Goal: Check status

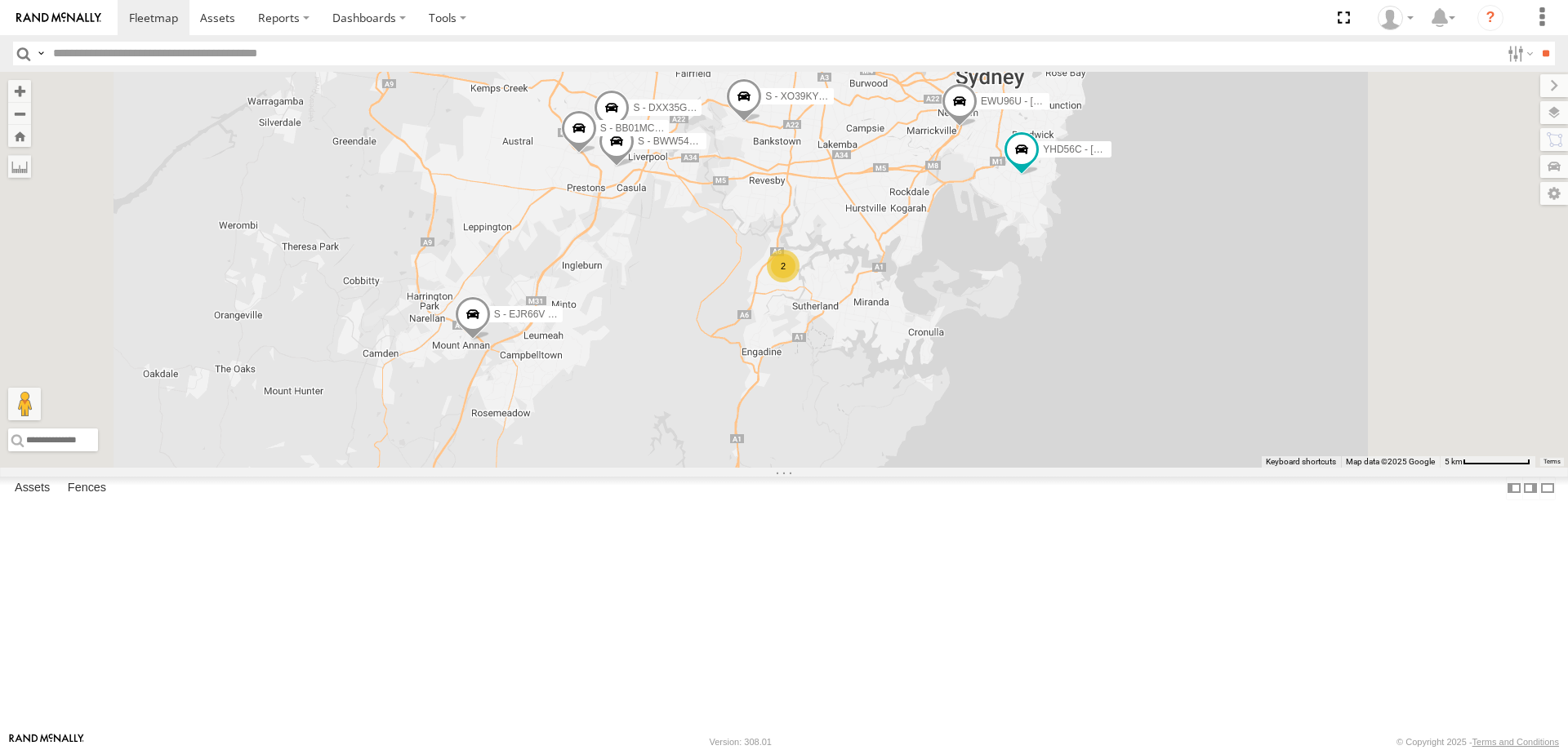
drag, startPoint x: 1133, startPoint y: 615, endPoint x: 1132, endPoint y: 261, distance: 354.0
click at [1132, 261] on div "B - DG93WL - [PERSON_NAME] C - FFZ14X- [PERSON_NAME] C - DTL91S - [PERSON_NAME]…" at bounding box center [784, 269] width 1568 height 395
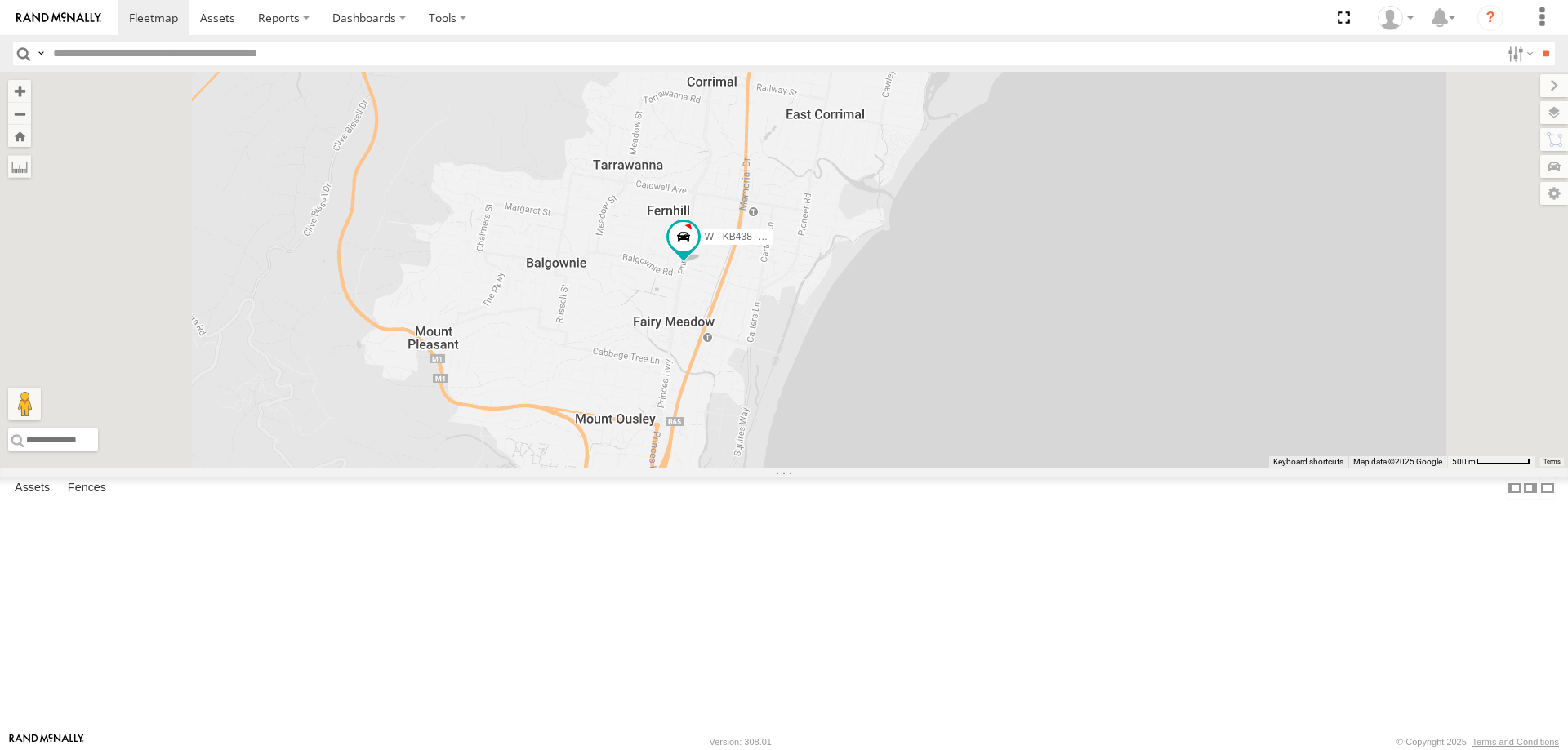
drag, startPoint x: 964, startPoint y: 421, endPoint x: 963, endPoint y: 403, distance: 18.0
click at [963, 403] on div "B - DG93WL - [PERSON_NAME] C - FFZ14X- [PERSON_NAME] C - DTL91S - [PERSON_NAME]…" at bounding box center [784, 269] width 1568 height 395
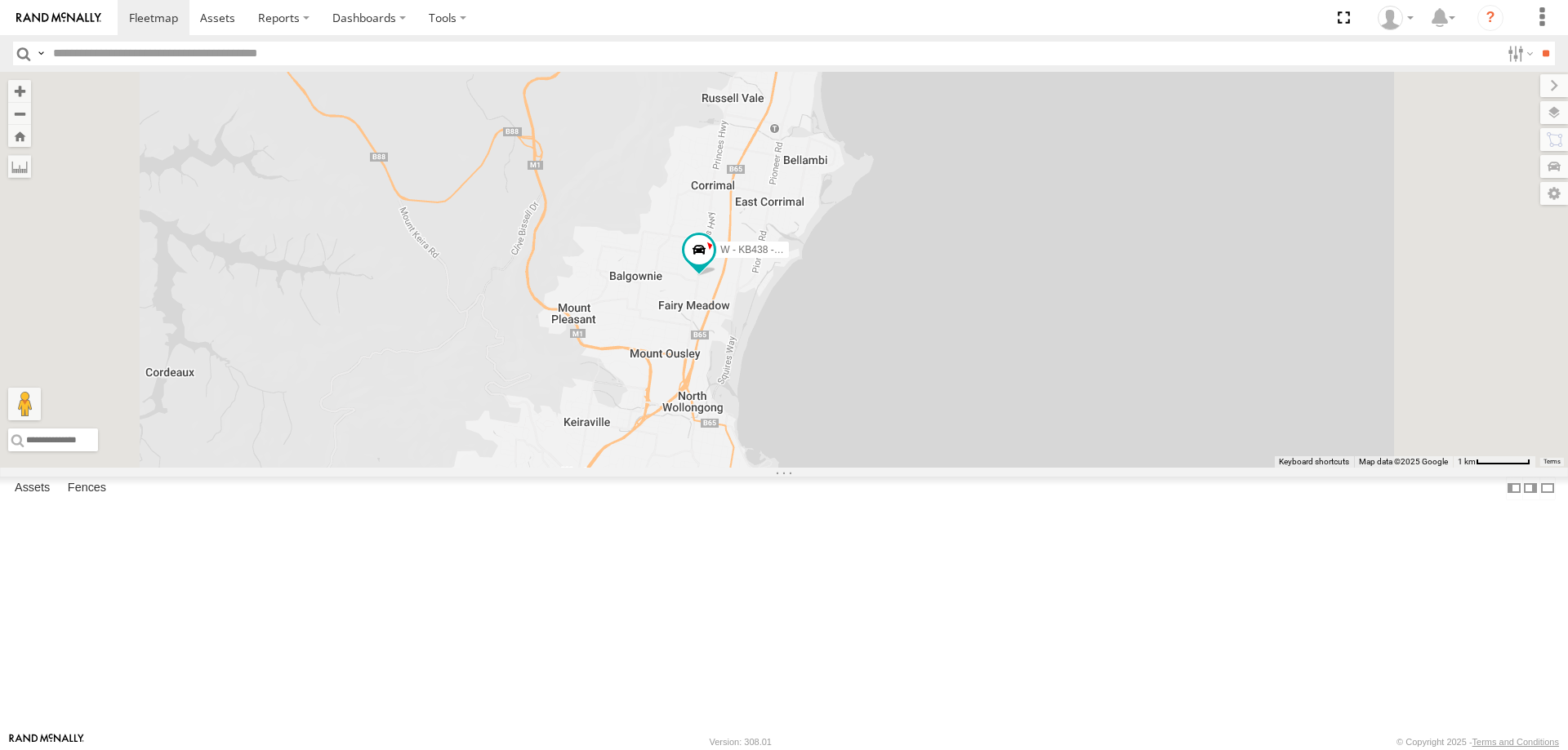
drag, startPoint x: 912, startPoint y: 552, endPoint x: 911, endPoint y: 354, distance: 198.0
click at [911, 354] on div "B - DG93WL - [PERSON_NAME] C - FFZ14X- [PERSON_NAME] C - DTL91S - [PERSON_NAME]…" at bounding box center [784, 269] width 1568 height 395
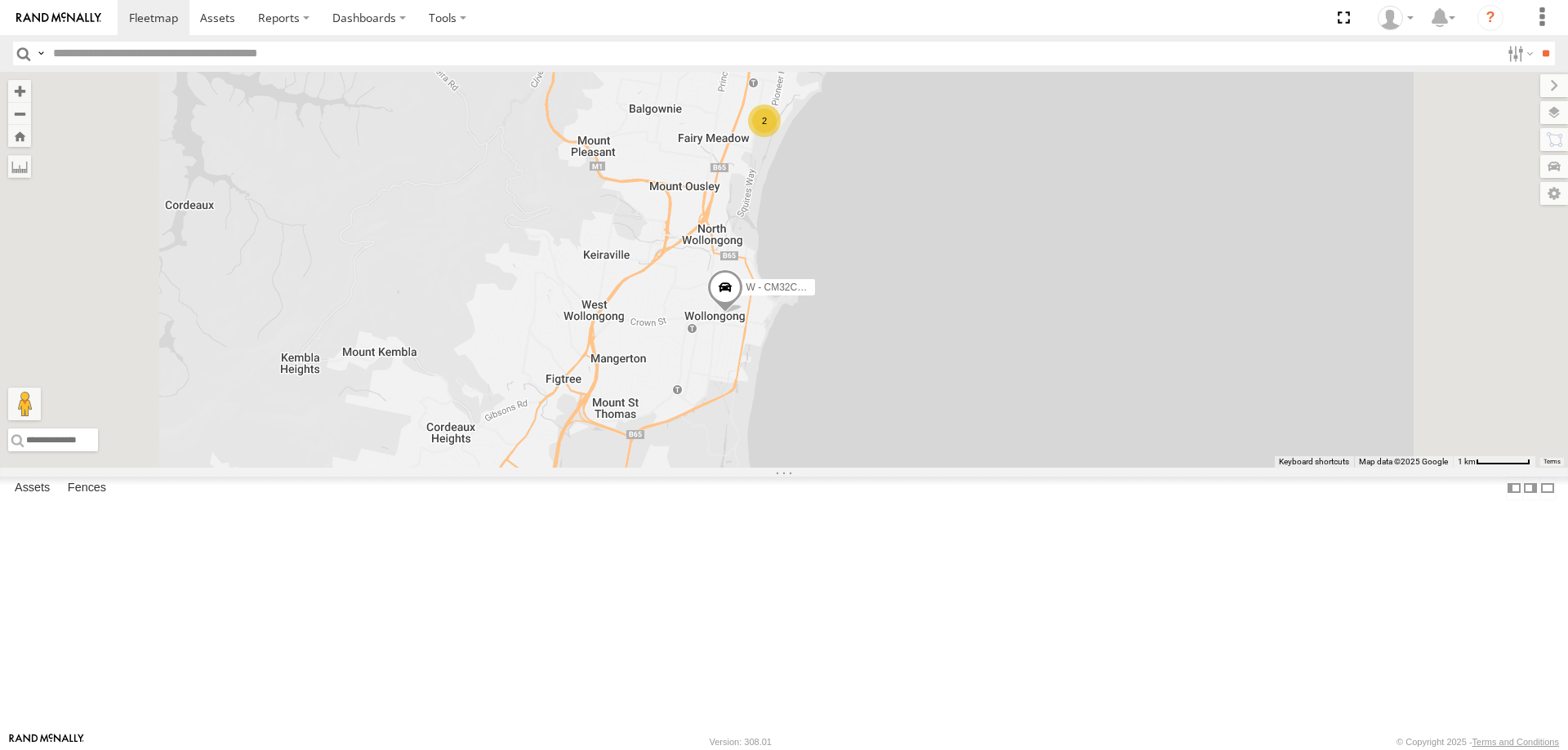
drag, startPoint x: 1093, startPoint y: 279, endPoint x: 973, endPoint y: 262, distance: 121.2
click at [1057, 375] on div "W - CN51ES - [PERSON_NAME] 2 W - CM32CA - [PERSON_NAME]" at bounding box center [784, 269] width 1568 height 395
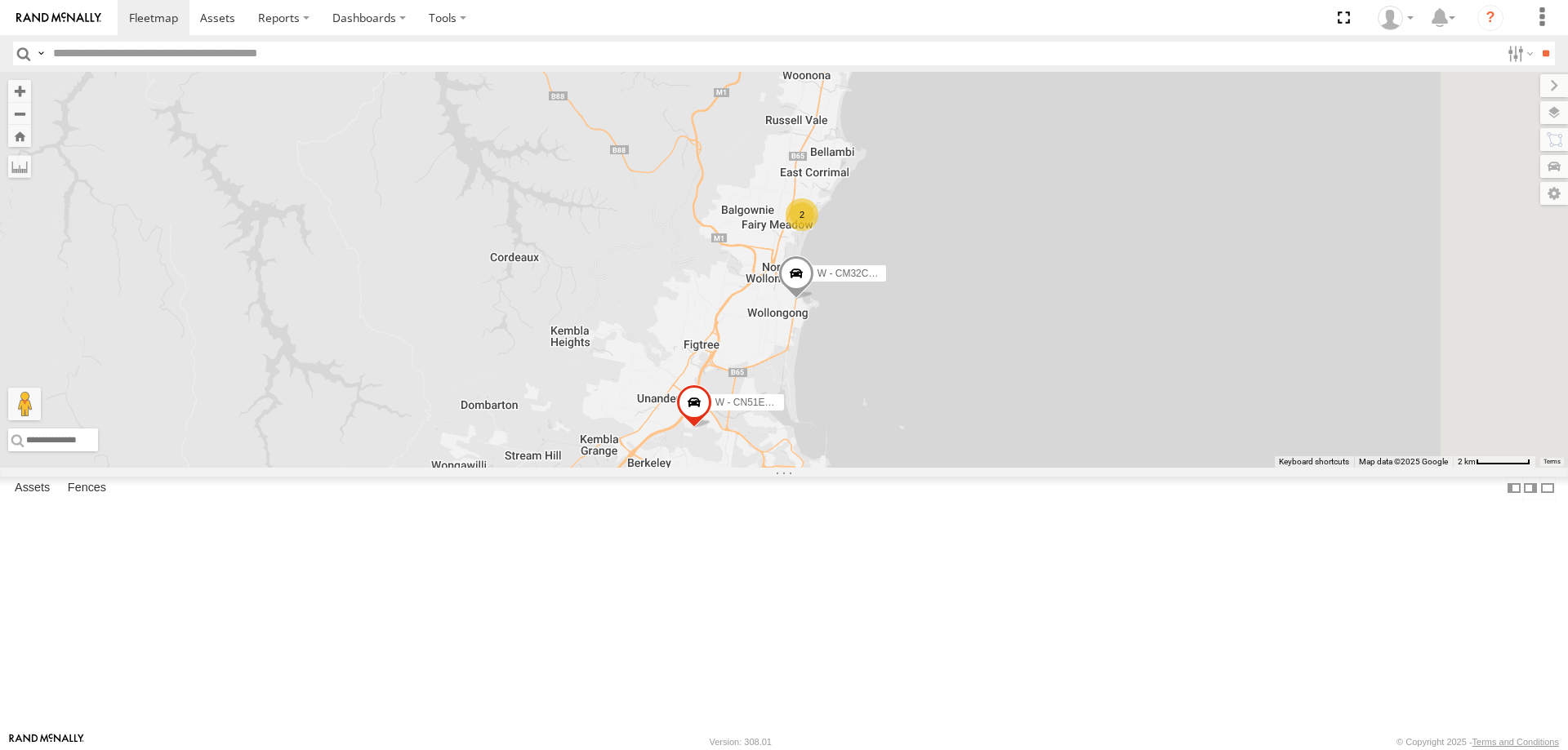
drag, startPoint x: 1162, startPoint y: 474, endPoint x: 1160, endPoint y: 457, distance: 17.1
click at [1160, 457] on div "W - CM32CA - [PERSON_NAME] W - CN51ES - [PERSON_NAME] 2" at bounding box center [784, 269] width 1568 height 395
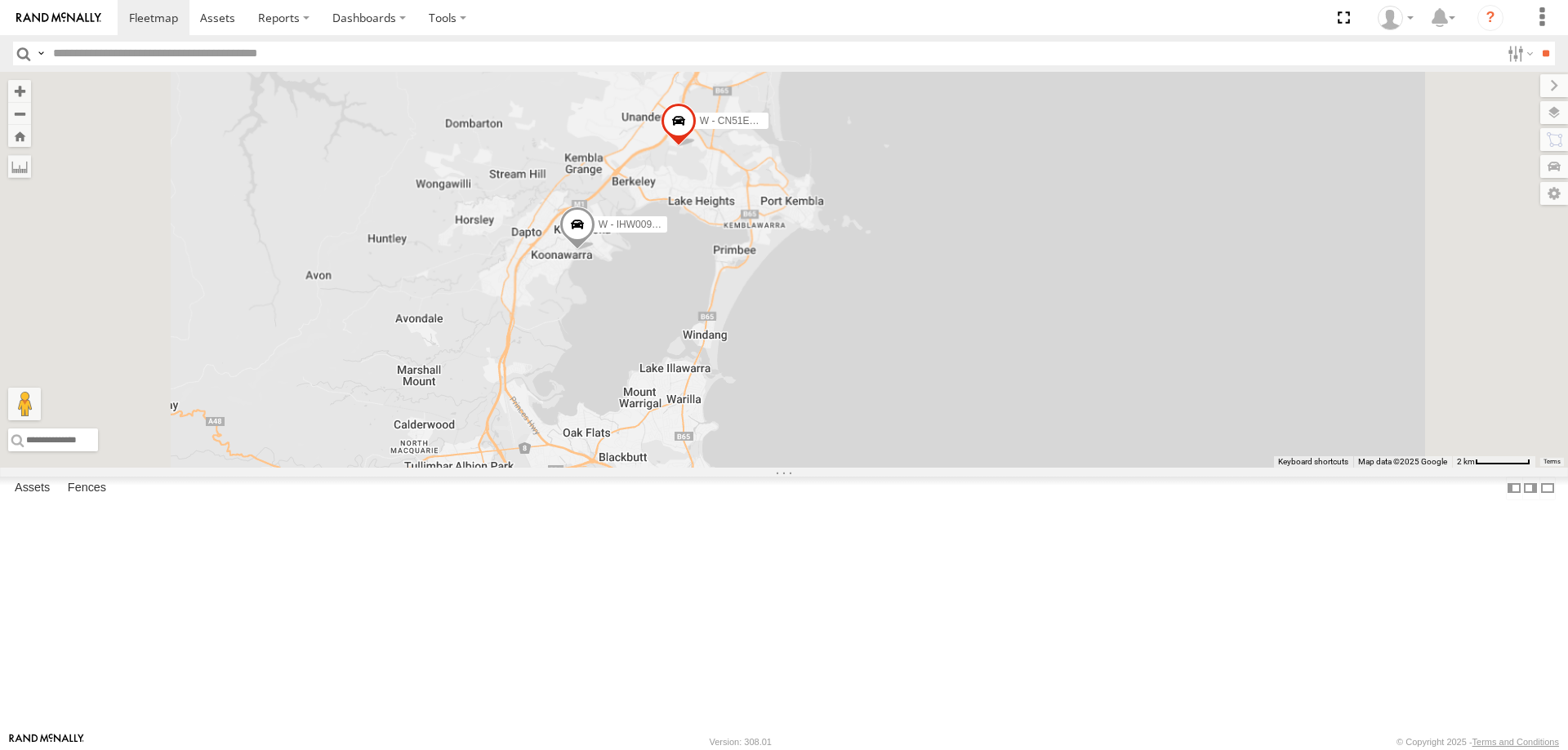
drag, startPoint x: 1133, startPoint y: 494, endPoint x: 1126, endPoint y: 287, distance: 207.1
click at [1126, 287] on div "W - CN51ES - [PERSON_NAME] W - IHW009 - [PERSON_NAME] W - CM32CA - [PERSON_NAME…" at bounding box center [784, 269] width 1568 height 395
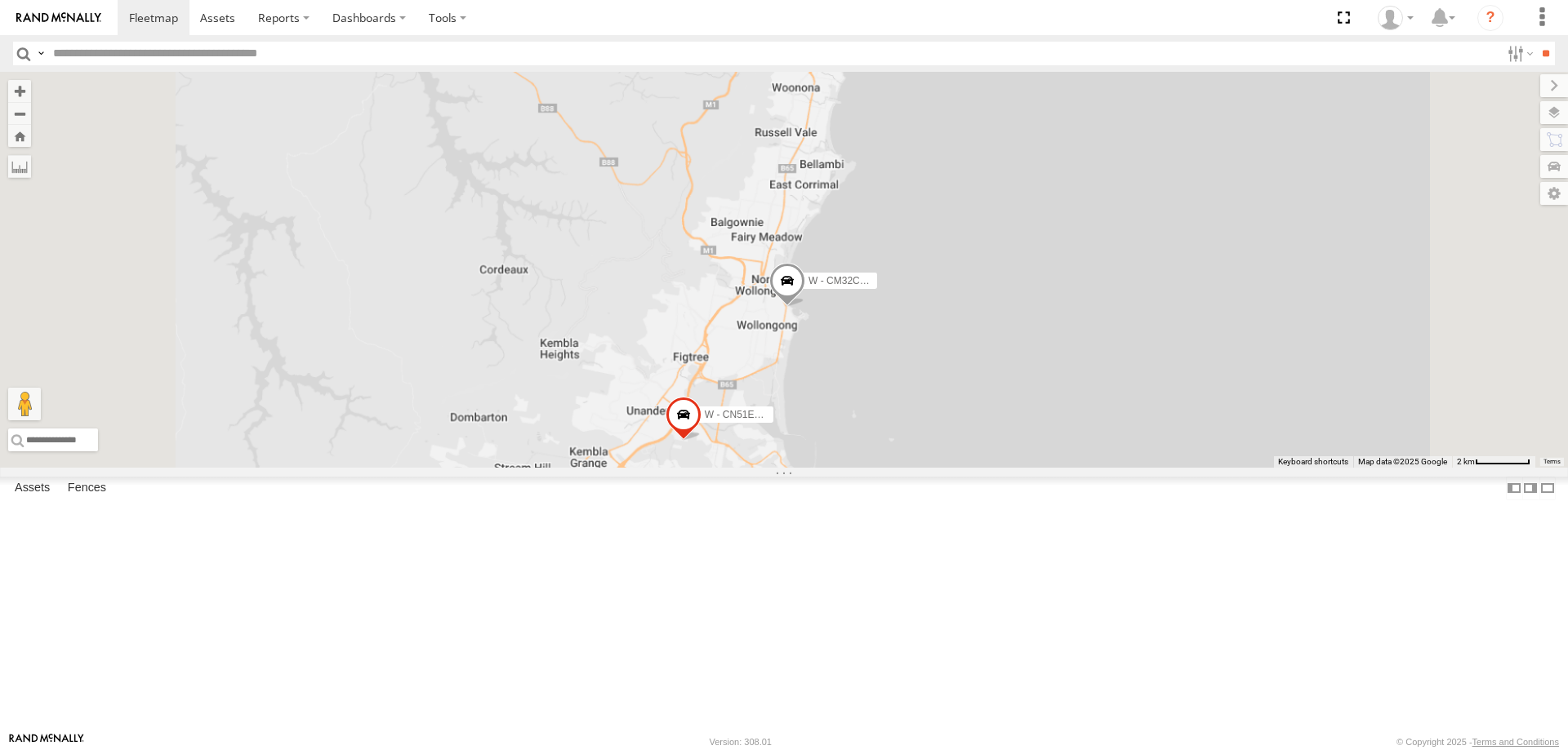
drag, startPoint x: 1140, startPoint y: 482, endPoint x: 1144, endPoint y: 693, distance: 211.0
click at [1145, 467] on div "W - CN51ES - [PERSON_NAME] W - IHW009 - [PERSON_NAME] W - CM32CA - [PERSON_NAME…" at bounding box center [784, 269] width 1568 height 395
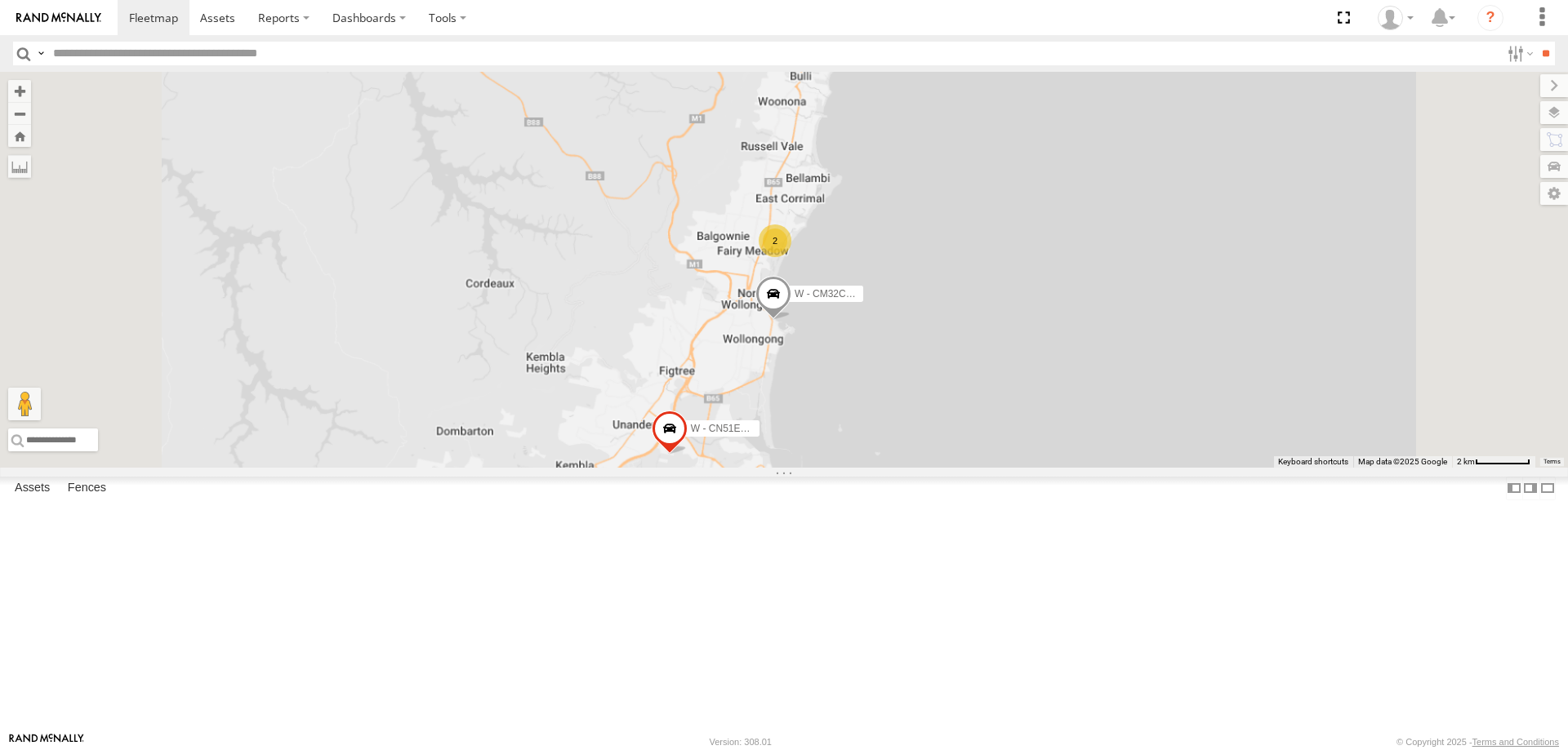
drag, startPoint x: 1222, startPoint y: 401, endPoint x: 1092, endPoint y: 410, distance: 130.3
click at [1212, 410] on div "W - CN51ES - [PERSON_NAME] W - IHW009 - [PERSON_NAME] W - CM32CA - [PERSON_NAME…" at bounding box center [784, 269] width 1568 height 395
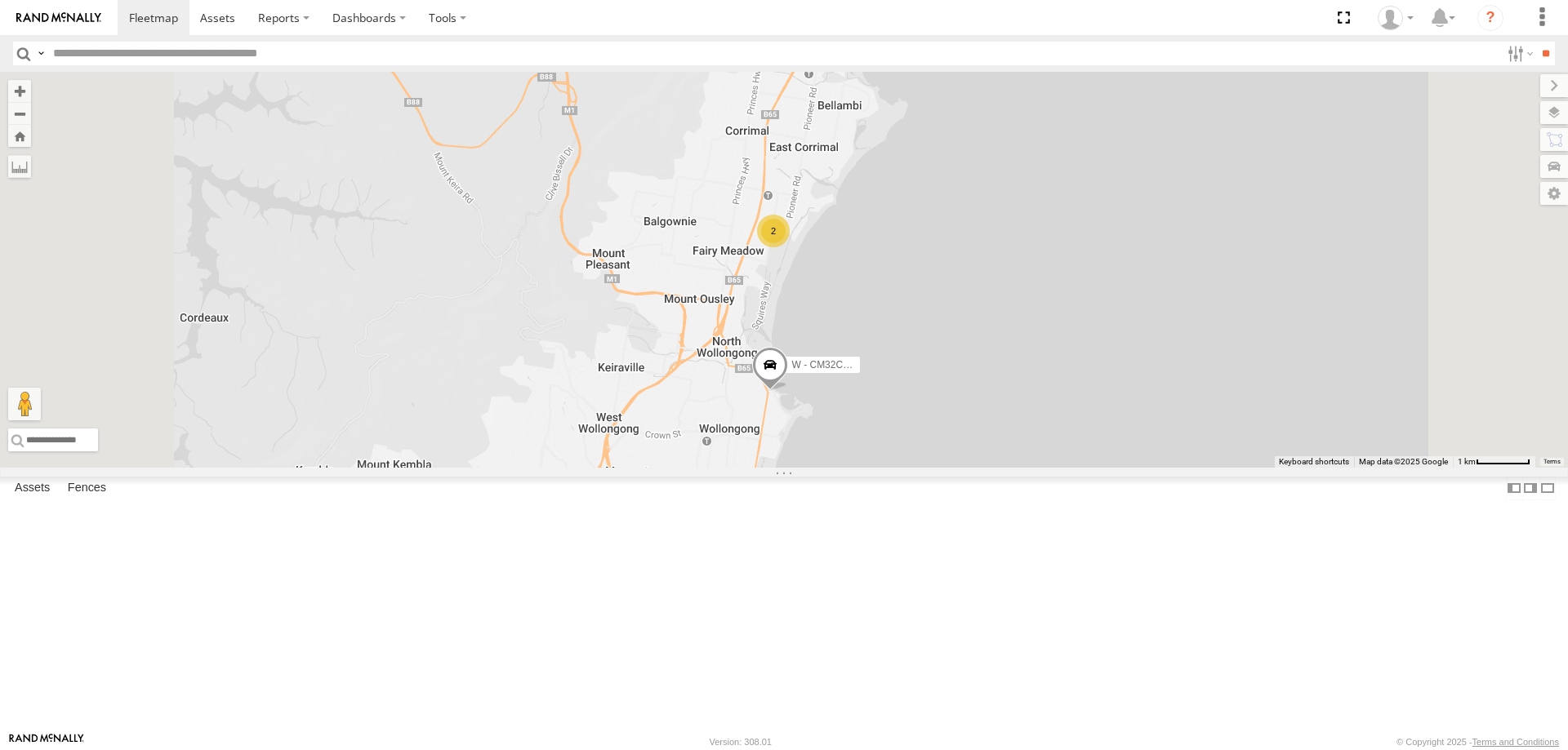
drag, startPoint x: 1084, startPoint y: 502, endPoint x: 1086, endPoint y: 389, distance: 113.0
click at [1086, 389] on div "W - CM32CA - [PERSON_NAME] 2" at bounding box center [784, 269] width 1568 height 395
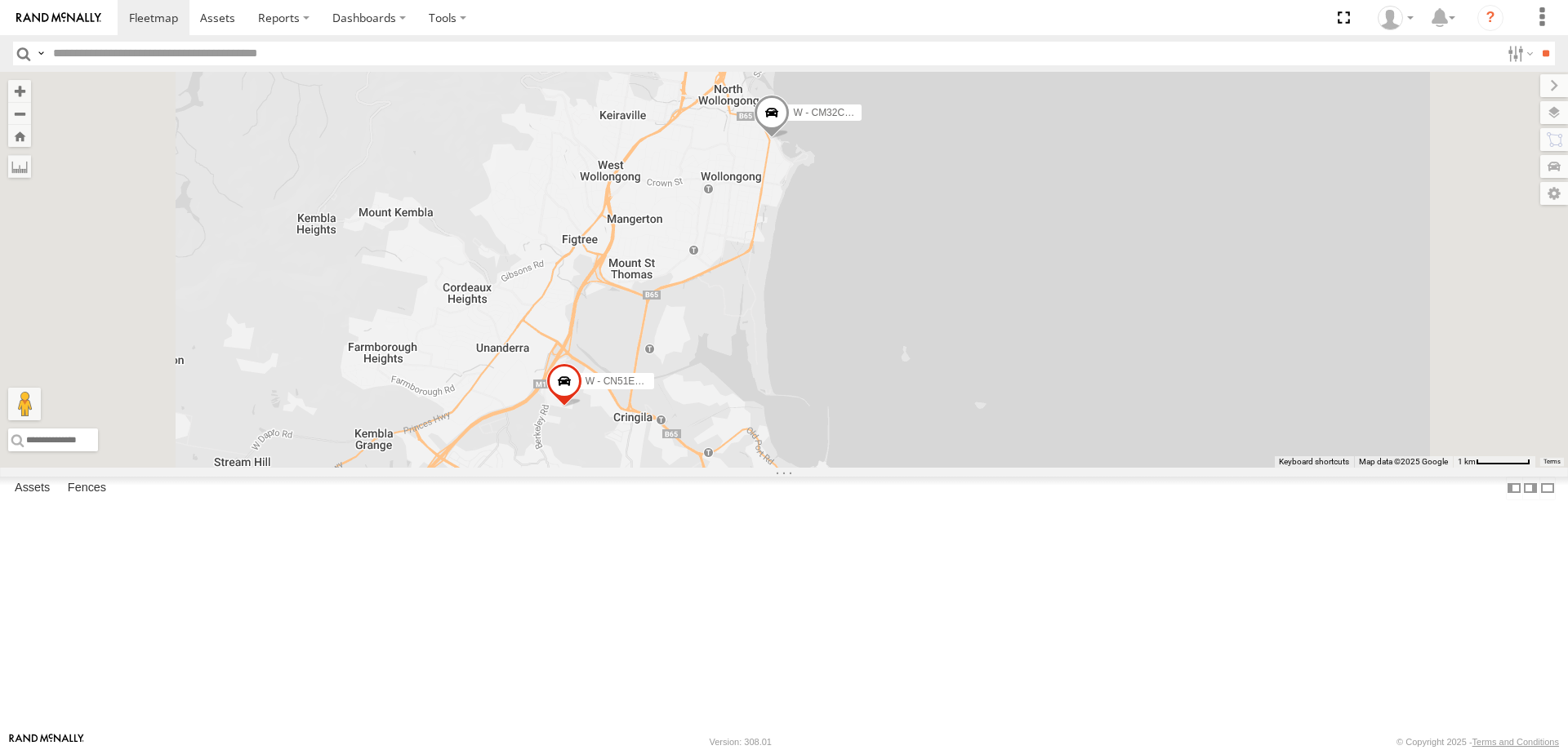
drag, startPoint x: 1043, startPoint y: 592, endPoint x: 1043, endPoint y: 453, distance: 139.0
click at [1043, 453] on div "W - CM32CA - [PERSON_NAME] 2 W - CN51ES - [PERSON_NAME]" at bounding box center [784, 269] width 1568 height 395
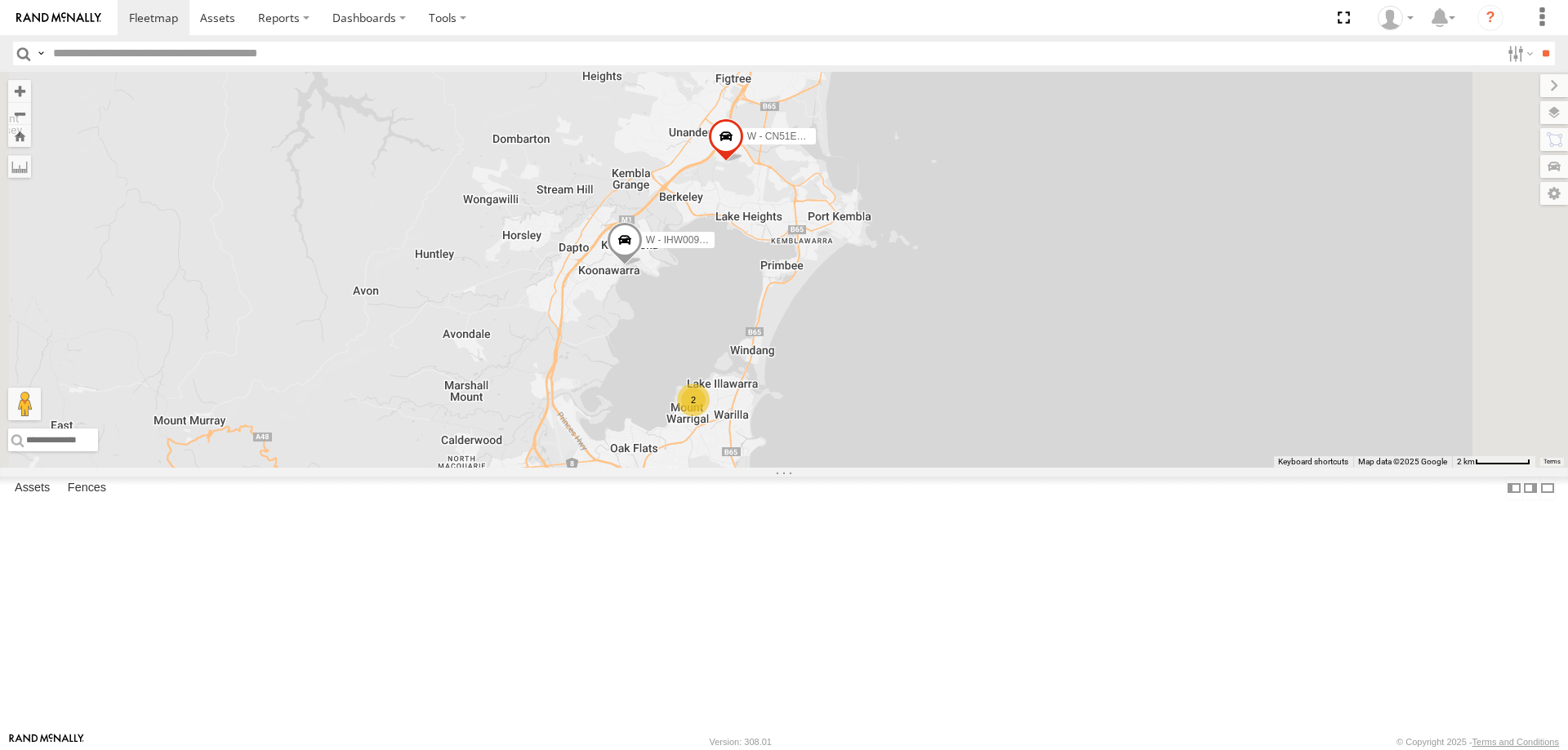
drag, startPoint x: 1121, startPoint y: 502, endPoint x: 1141, endPoint y: 445, distance: 60.4
click at [1141, 445] on div "W - CM32CA - [PERSON_NAME] W - CN51ES - [PERSON_NAME] W - IHW009 - [PERSON_NAME…" at bounding box center [784, 269] width 1568 height 395
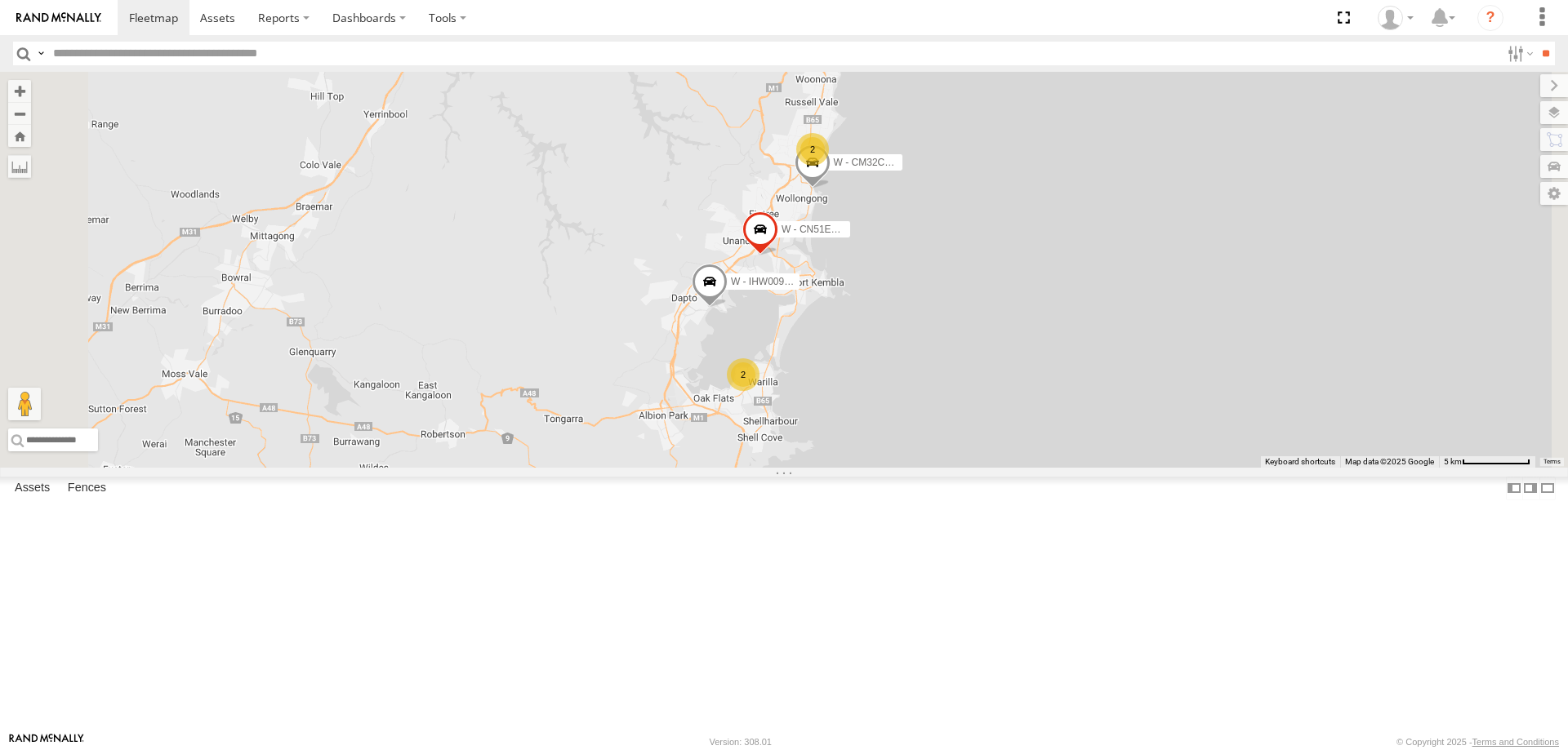
drag, startPoint x: 1258, startPoint y: 386, endPoint x: 869, endPoint y: 212, distance: 426.1
click at [1166, 407] on div "W - CM32CA - [PERSON_NAME] W - CN51ES - [PERSON_NAME] W - IHW009 - [PERSON_NAME…" at bounding box center [784, 269] width 1568 height 395
